Goal: Task Accomplishment & Management: Complete application form

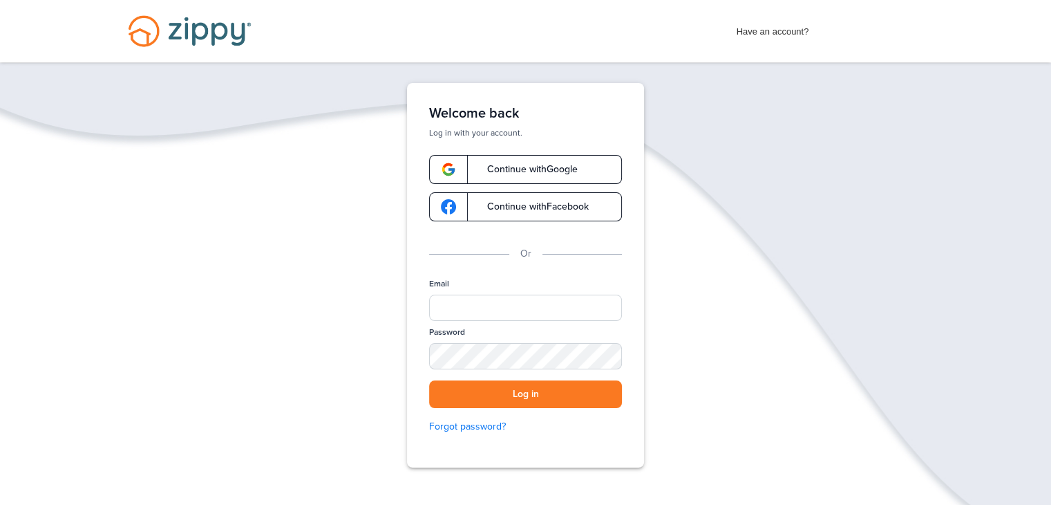
click at [523, 180] on link "Continue with Google" at bounding box center [525, 169] width 193 height 29
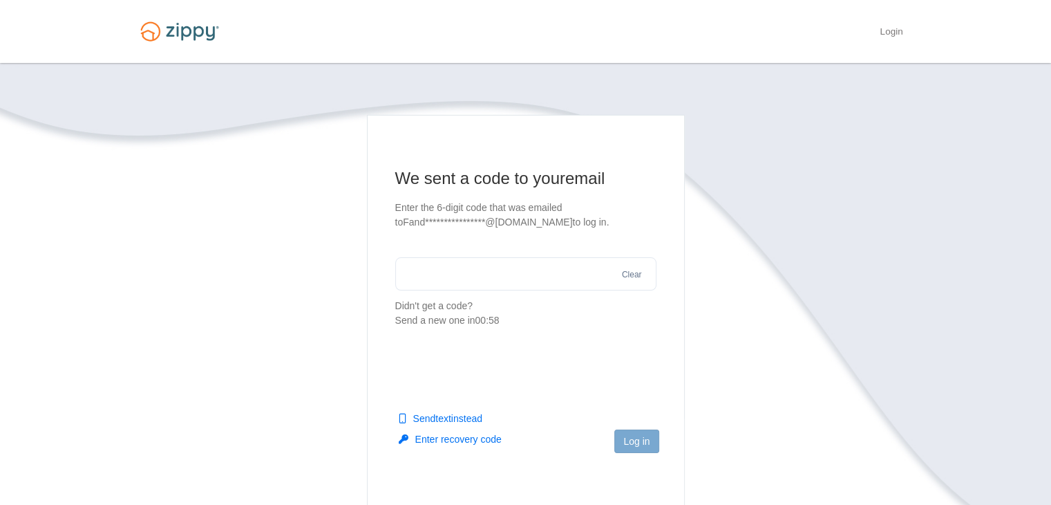
click at [542, 285] on input "text" at bounding box center [525, 273] width 261 height 33
type input "******"
click at [639, 449] on button "Log in" at bounding box center [636, 441] width 44 height 24
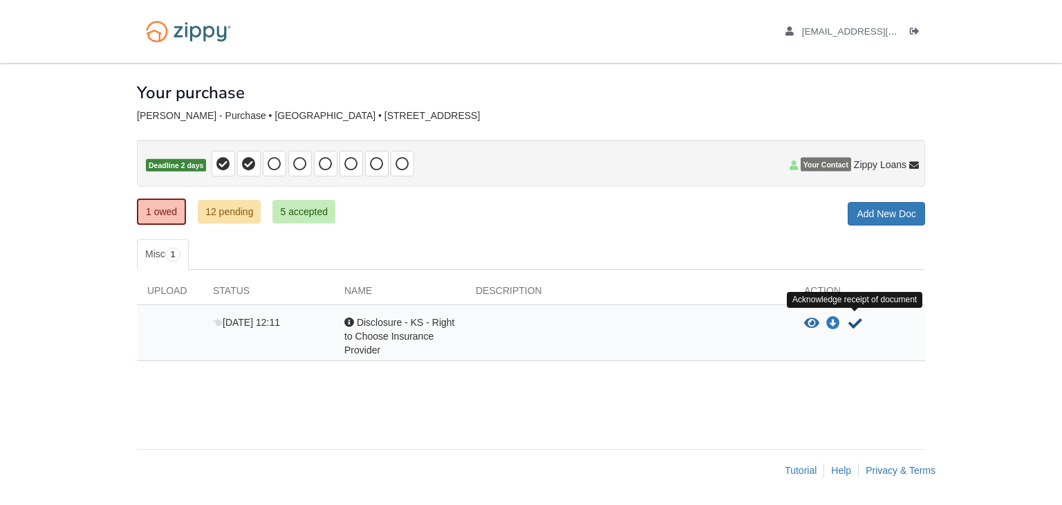
click at [854, 324] on icon "Acknowledge receipt of document" at bounding box center [855, 324] width 14 height 14
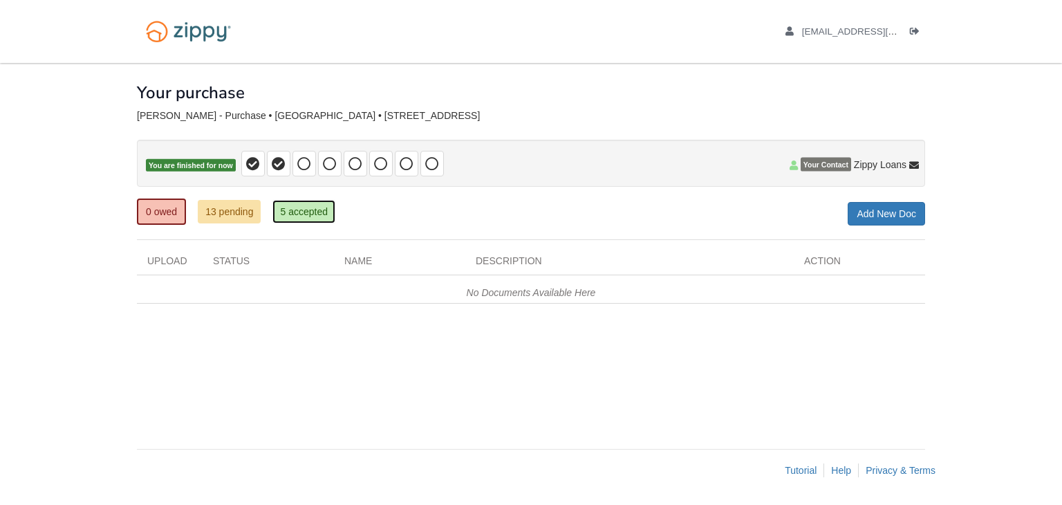
click at [290, 213] on link "5 accepted" at bounding box center [303, 212] width 63 height 24
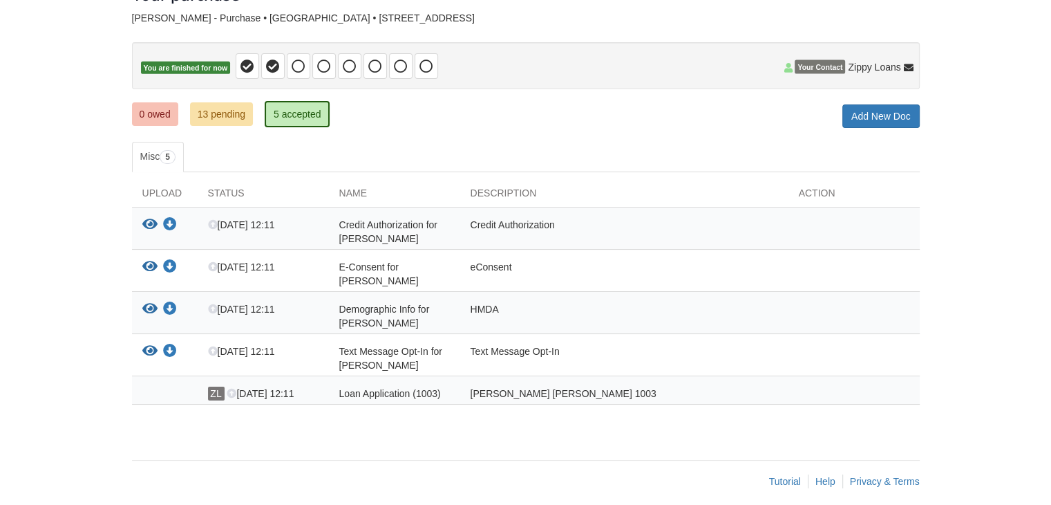
scroll to position [106, 0]
